Goal: Obtain resource: Download file/media

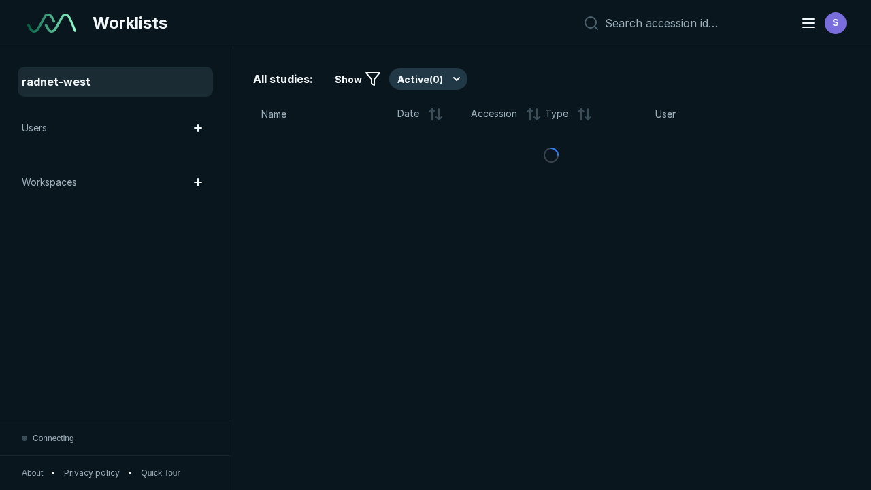
scroll to position [3716, 5668]
